Goal: Task Accomplishment & Management: Complete application form

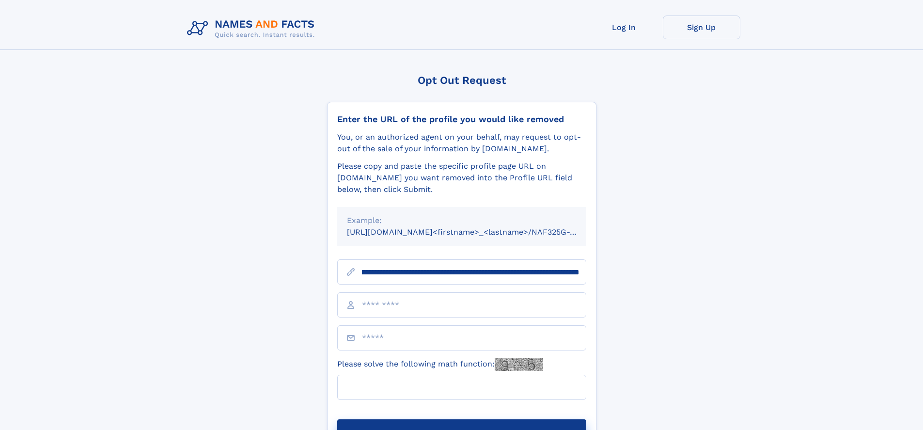
scroll to position [0, 135]
type input "**********"
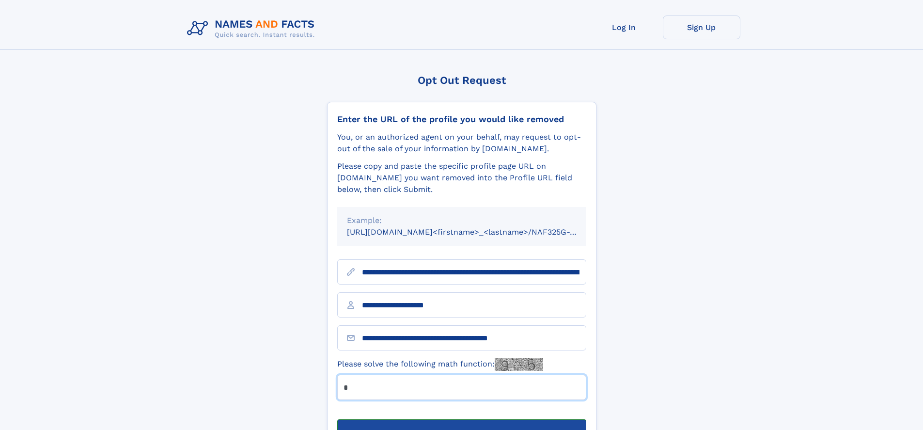
type input "*"
click at [461, 419] on button "Submit Opt Out Request" at bounding box center [461, 434] width 249 height 31
